Goal: Task Accomplishment & Management: Use online tool/utility

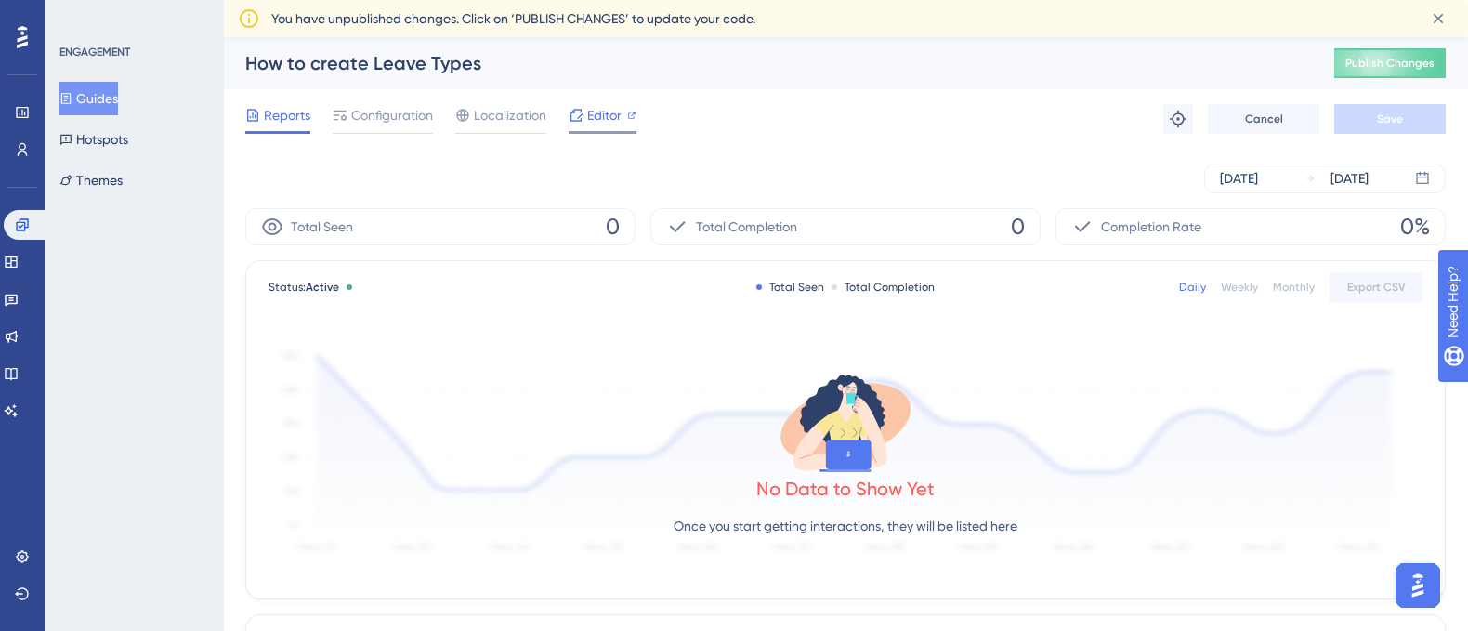
click at [588, 114] on span "Editor" at bounding box center [604, 115] width 34 height 22
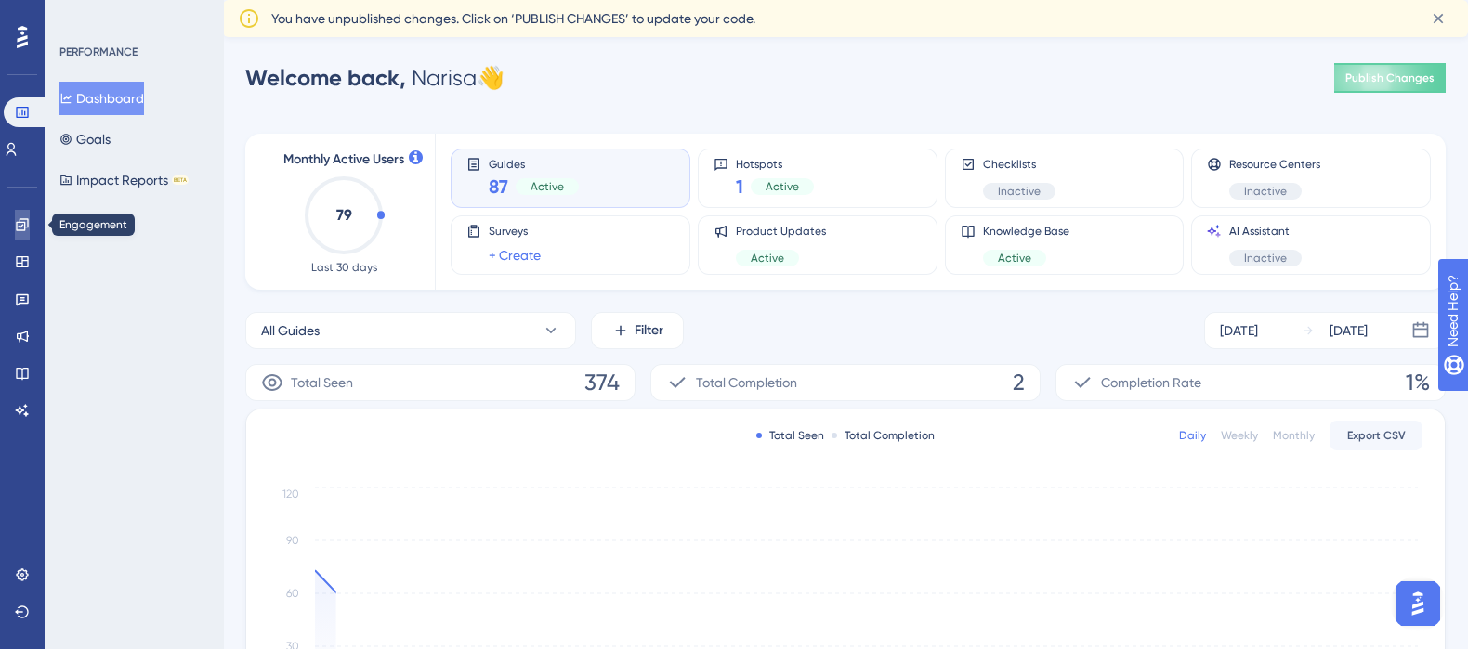
click at [23, 224] on icon at bounding box center [22, 224] width 15 height 15
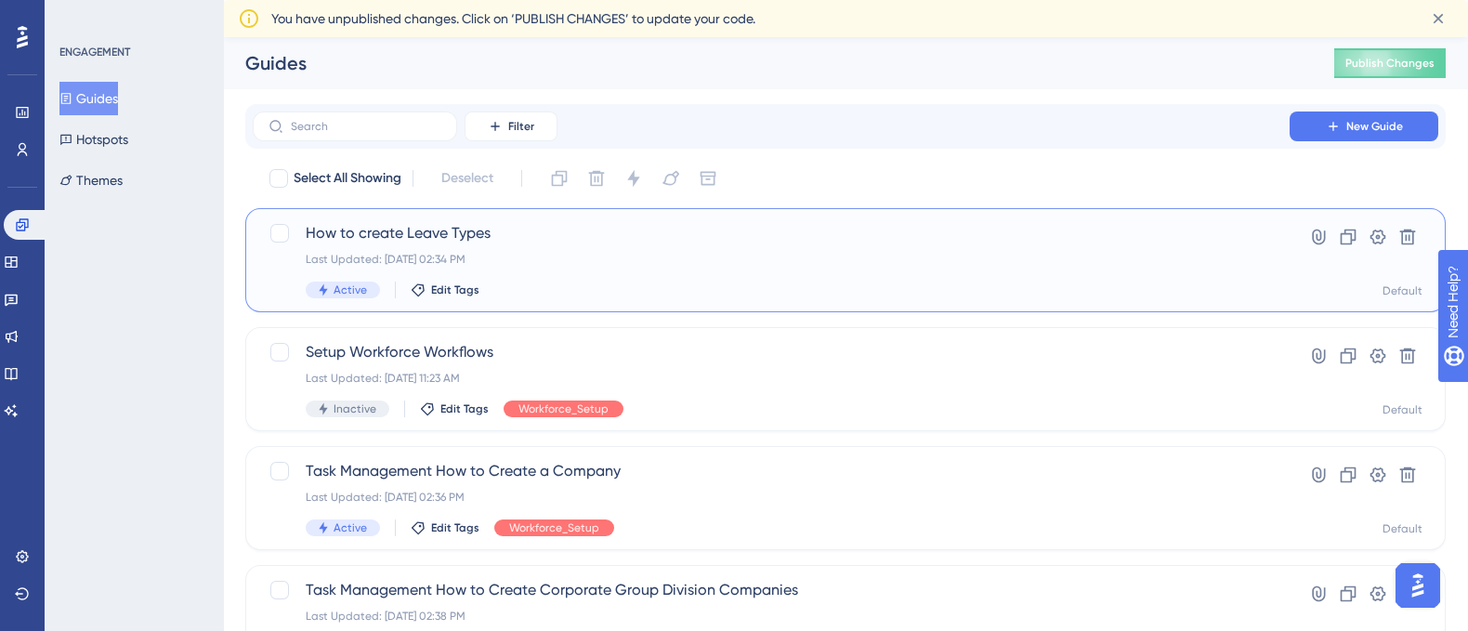
click at [408, 238] on span "How to create Leave Types" at bounding box center [771, 233] width 931 height 22
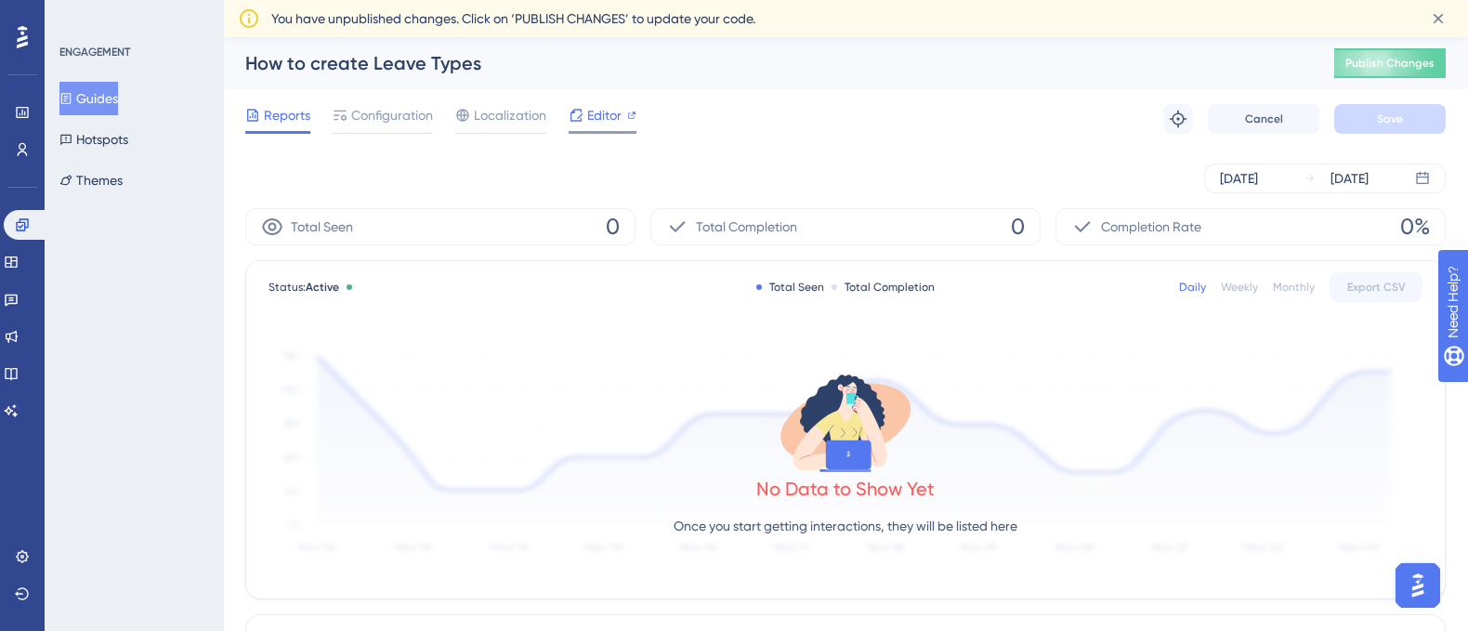
click at [603, 118] on span "Editor" at bounding box center [604, 115] width 34 height 22
click at [591, 114] on span "Editor" at bounding box center [604, 115] width 34 height 22
click at [591, 115] on span "Editor" at bounding box center [604, 115] width 34 height 22
click at [601, 113] on span "Editor" at bounding box center [604, 115] width 34 height 22
